Goal: Task Accomplishment & Management: Manage account settings

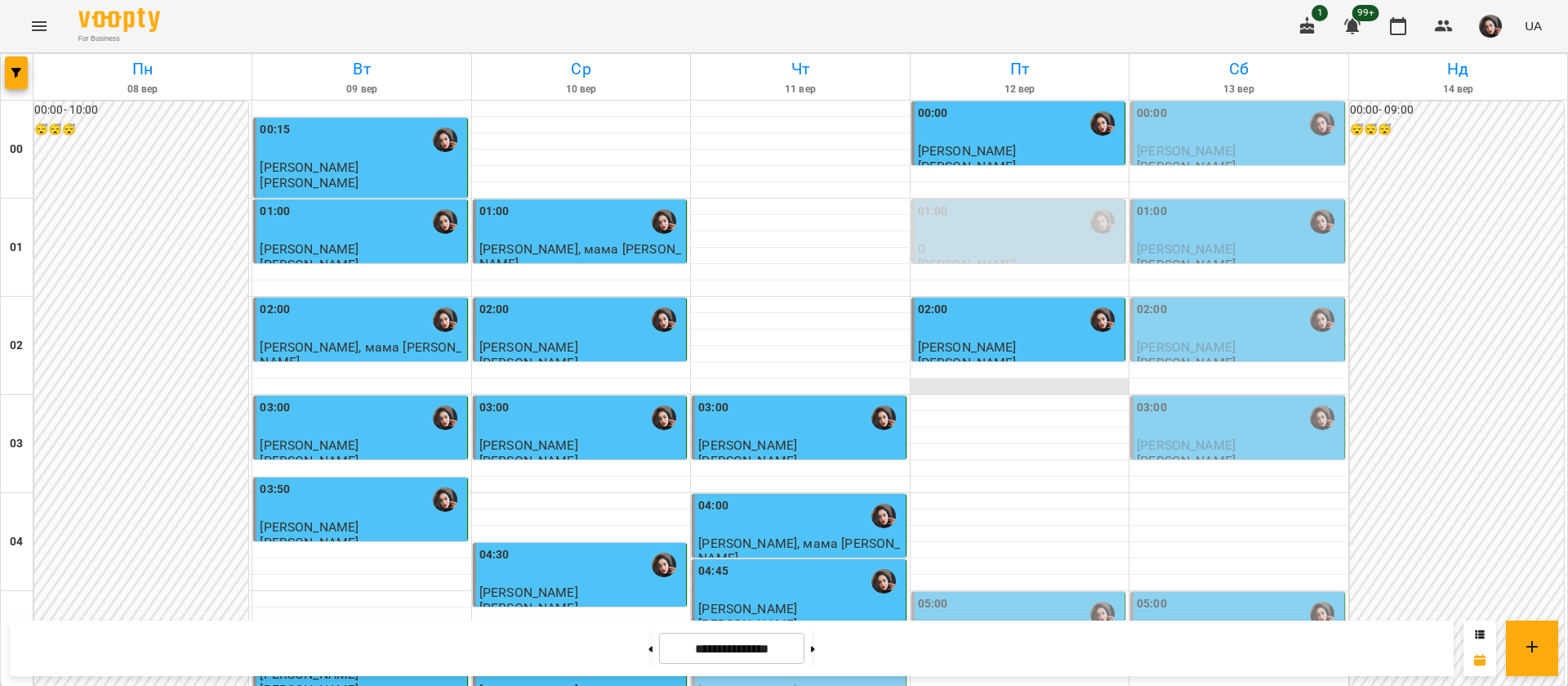
scroll to position [1594, 0]
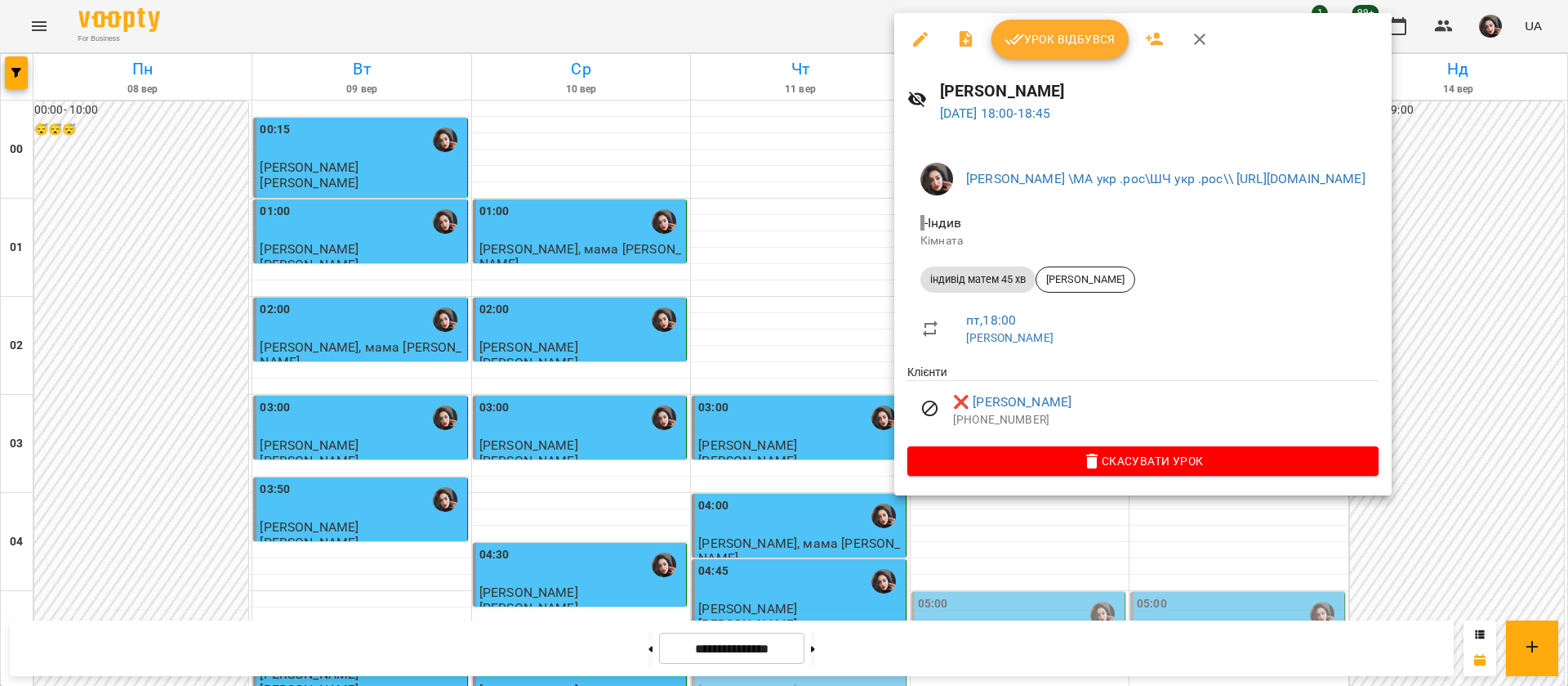
click at [776, 27] on div at bounding box center [784, 343] width 1568 height 686
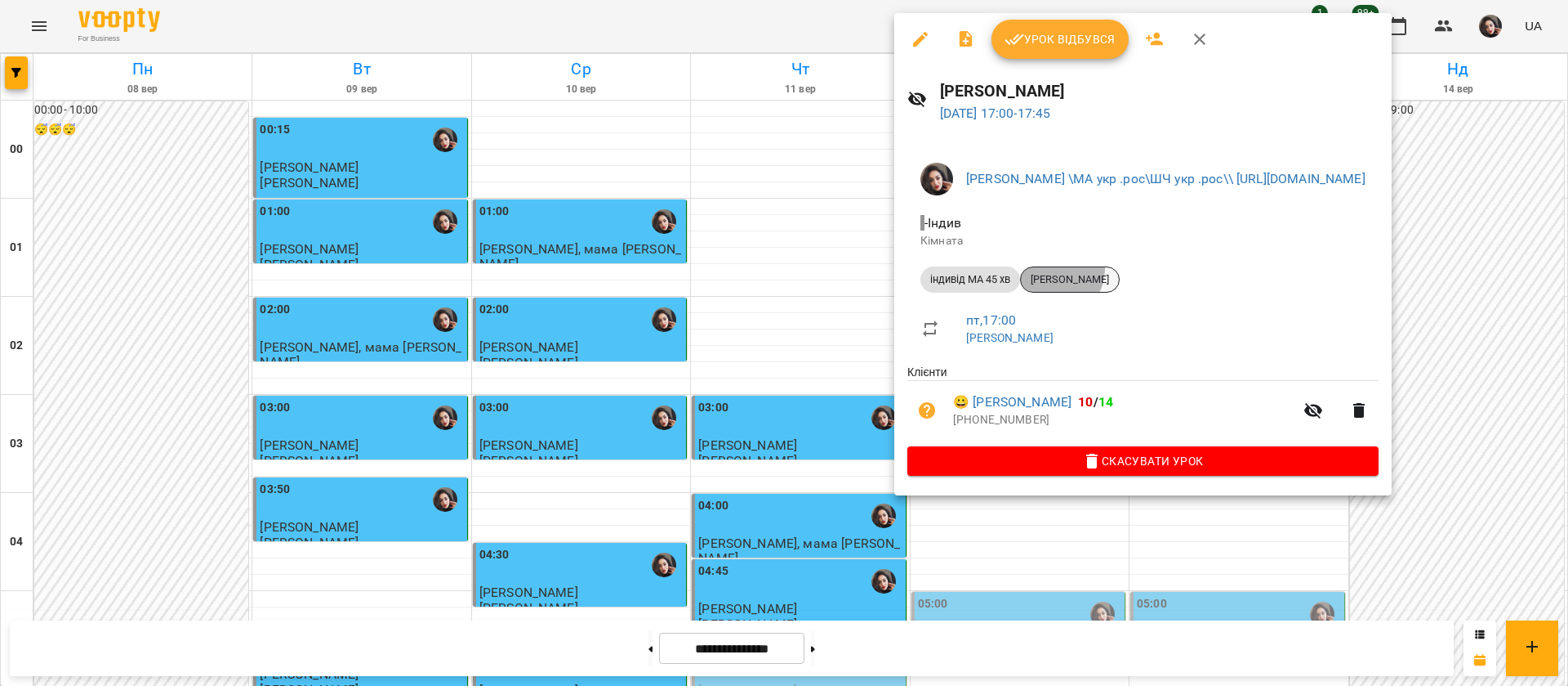
click at [1055, 268] on div "[PERSON_NAME]" at bounding box center [1070, 279] width 100 height 26
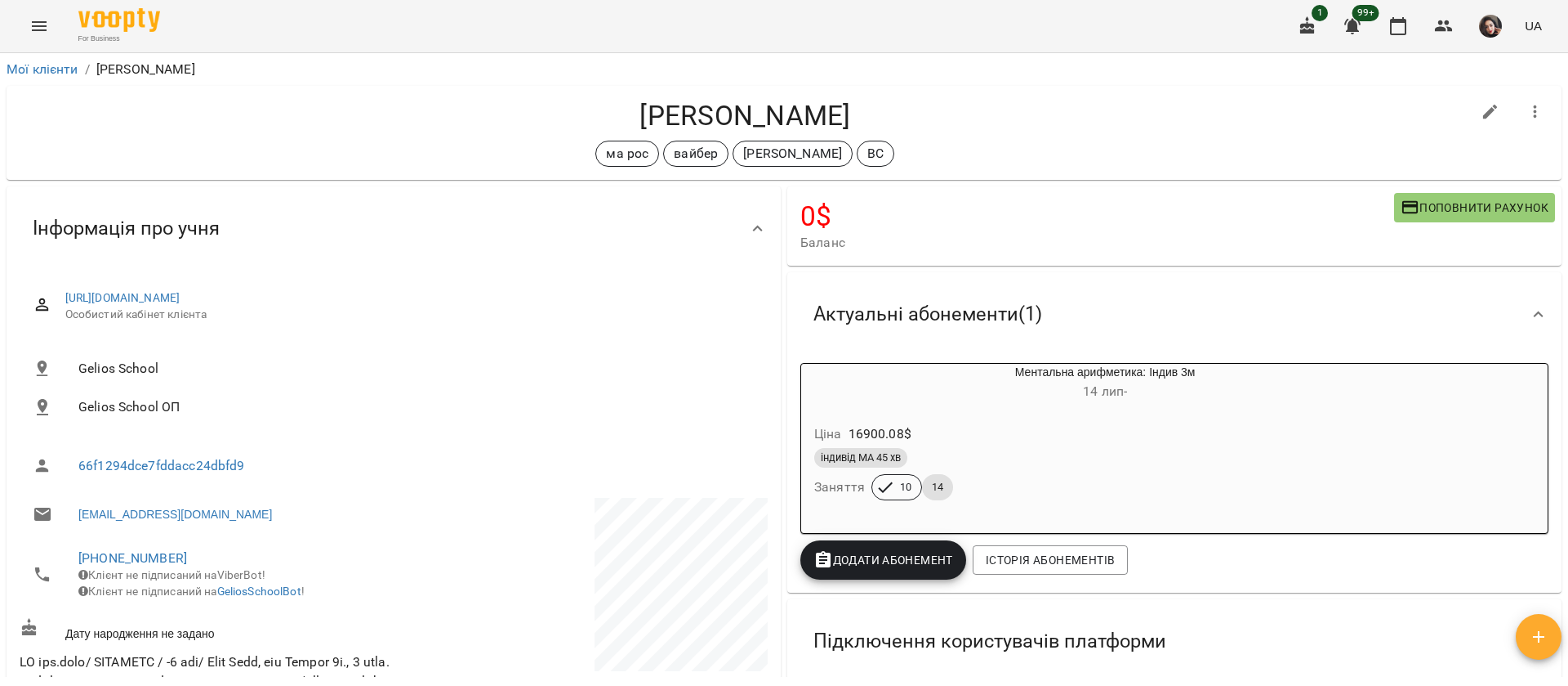
click at [49, 24] on button "Menu" at bounding box center [39, 26] width 39 height 39
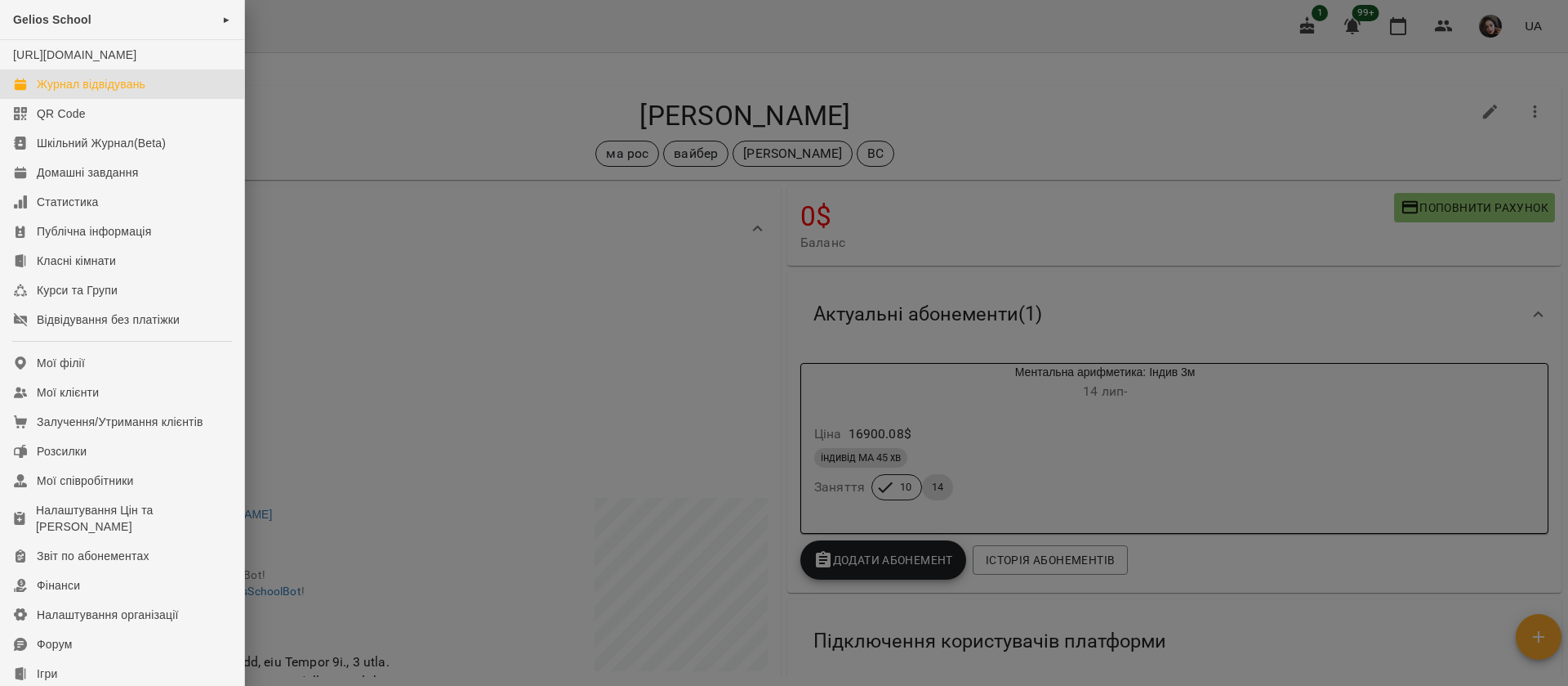
click at [52, 92] on div "Журнал відвідувань" at bounding box center [91, 84] width 109 height 17
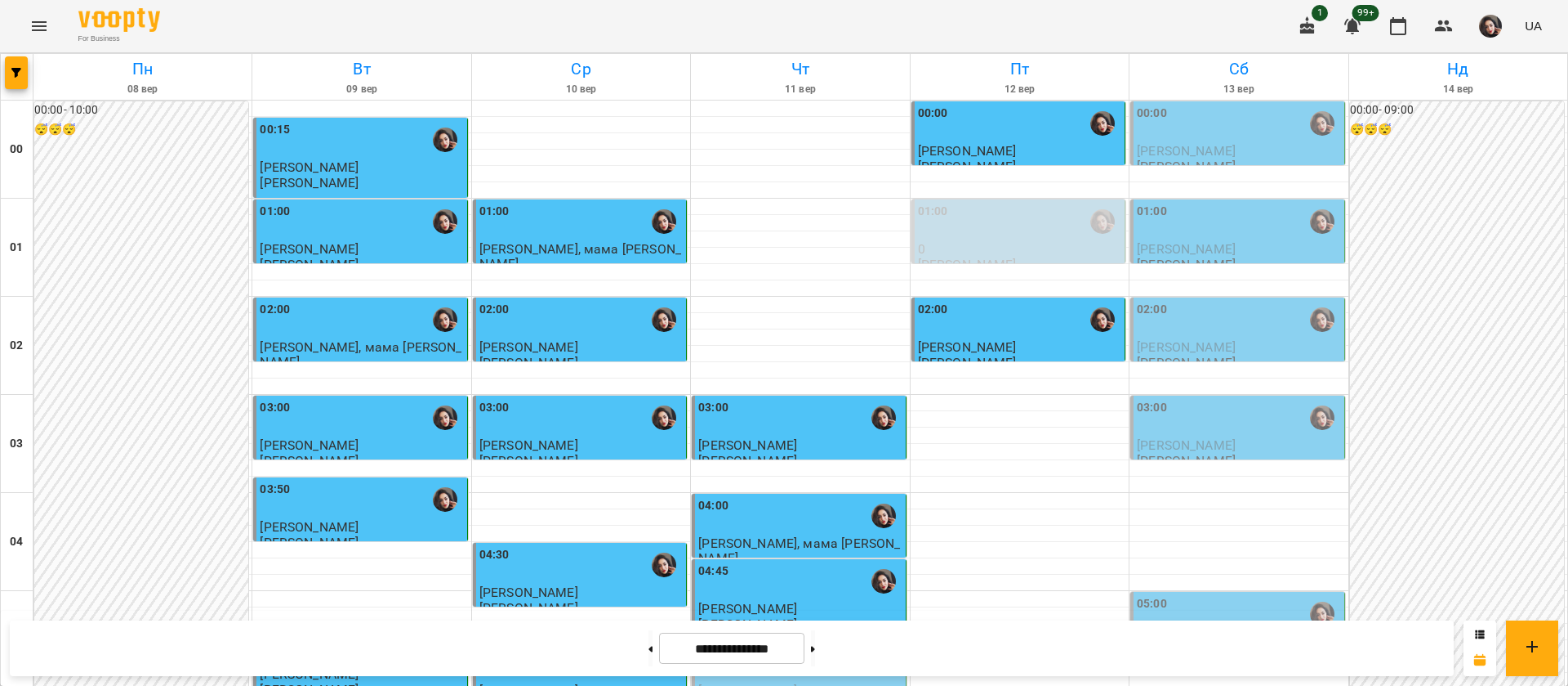
scroll to position [1352, 0]
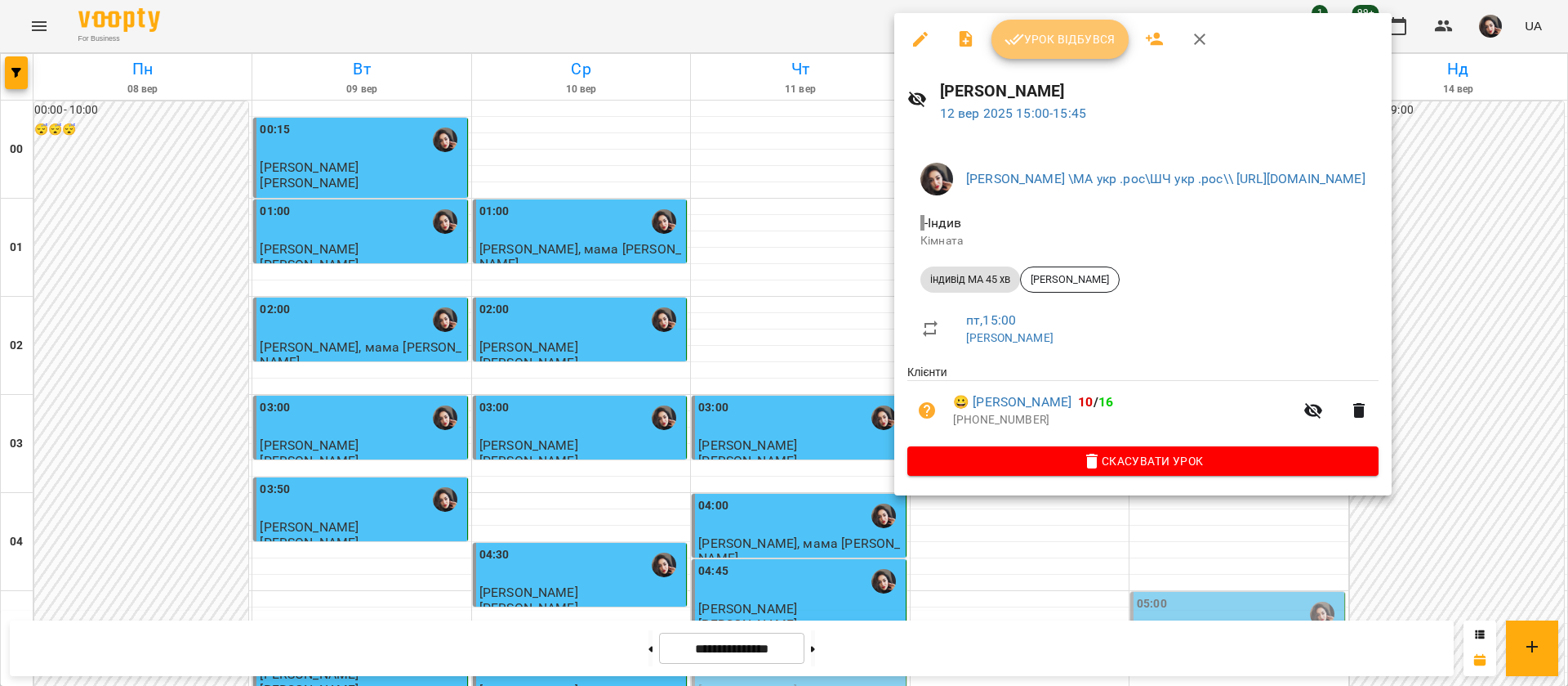
click at [1067, 42] on span "Урок відбувся" at bounding box center [1060, 39] width 111 height 20
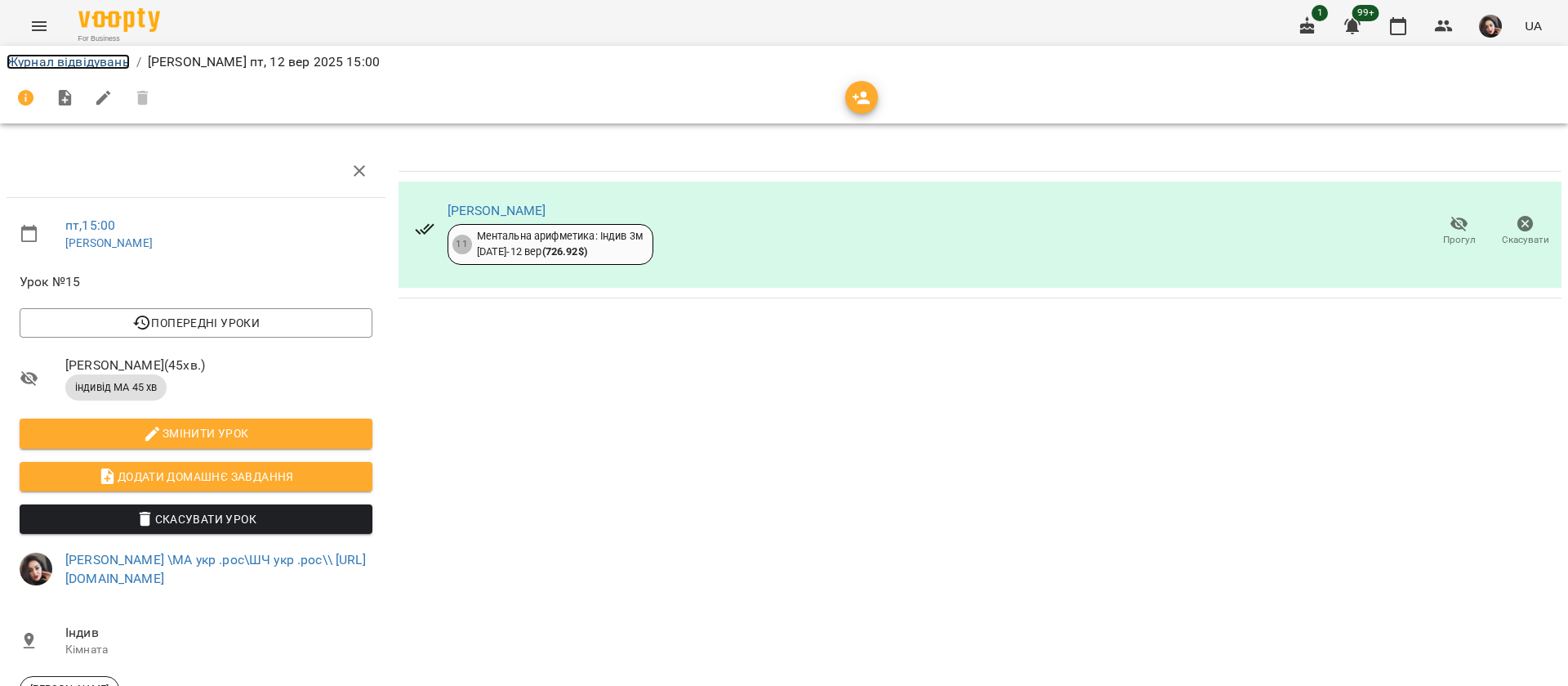
click at [110, 62] on link "Журнал відвідувань" at bounding box center [68, 62] width 123 height 16
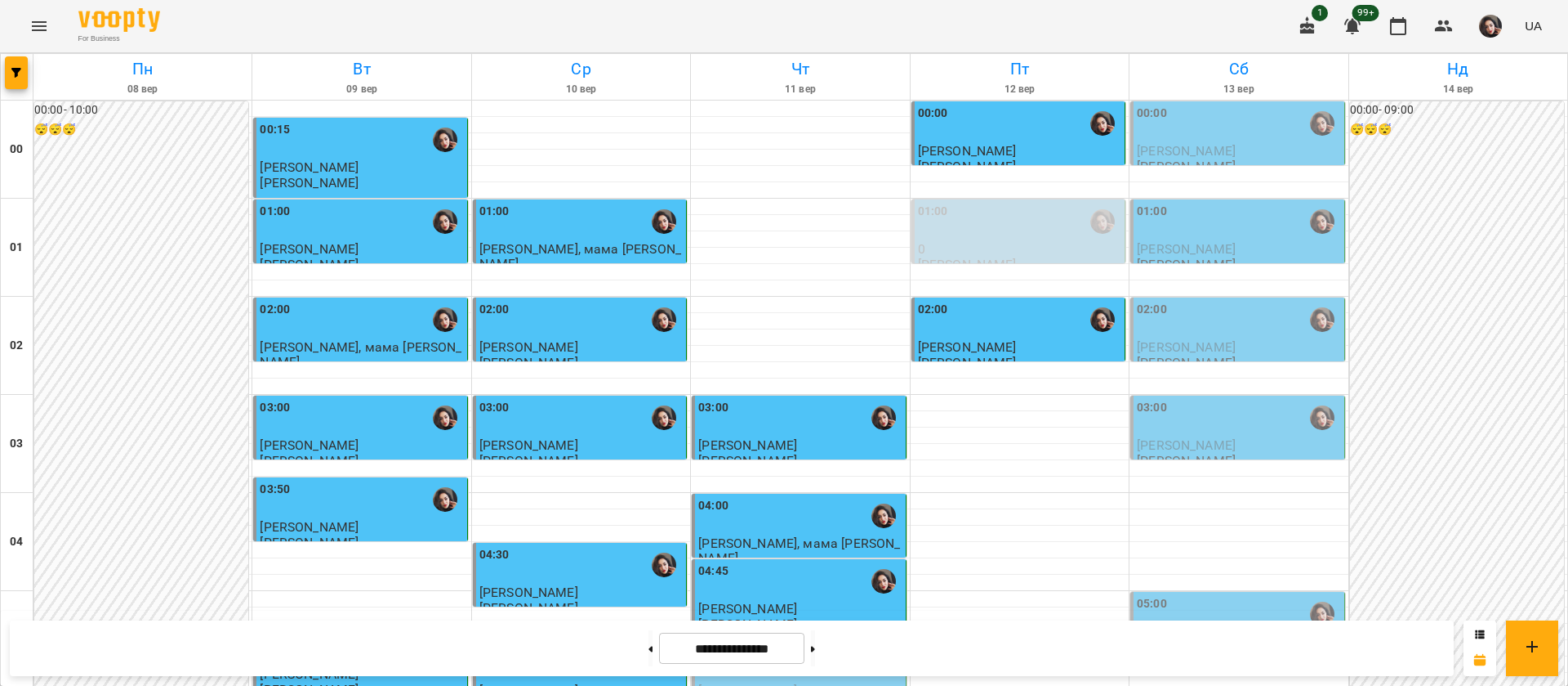
scroll to position [1103, 0]
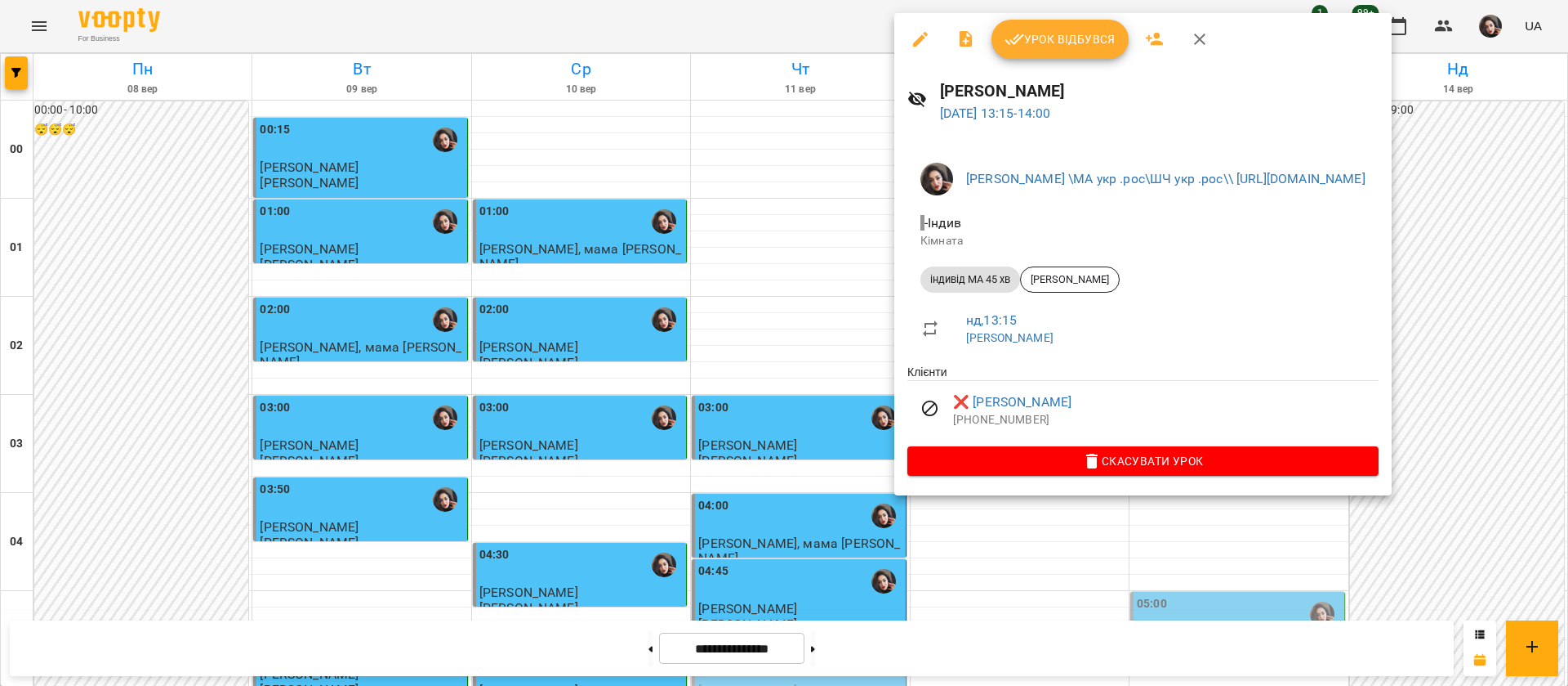
click at [827, 30] on div at bounding box center [784, 343] width 1568 height 686
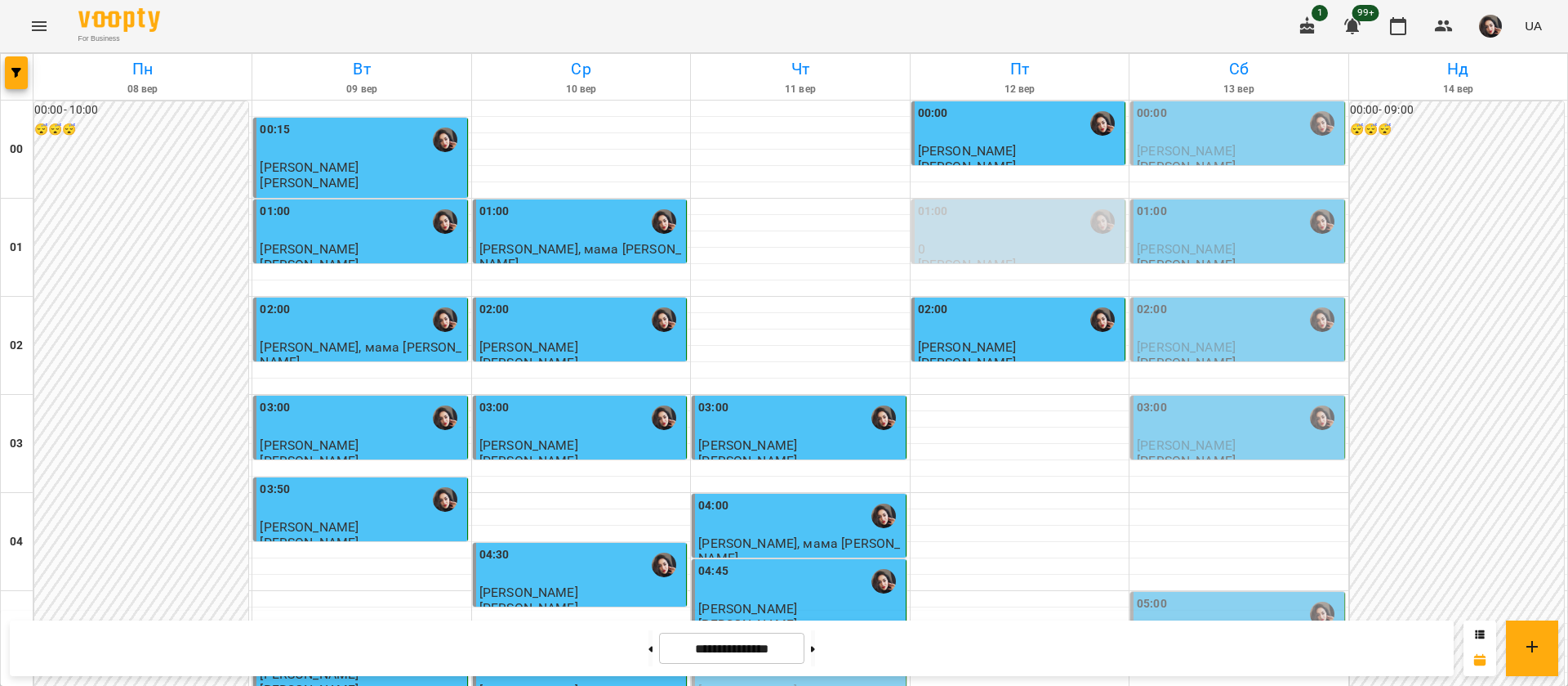
scroll to position [1594, 0]
